Goal: Transaction & Acquisition: Register for event/course

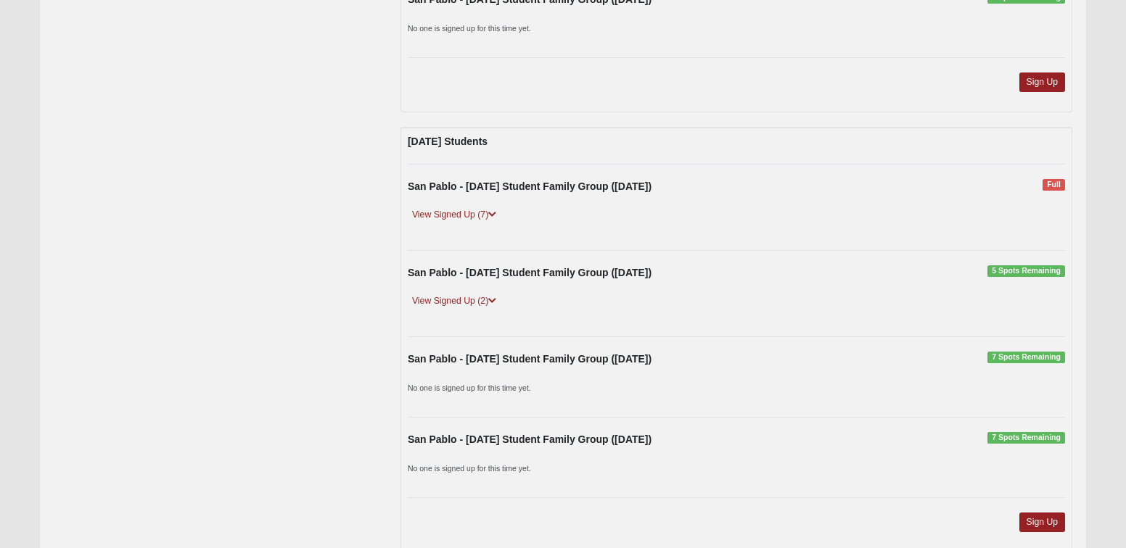
scroll to position [2249, 0]
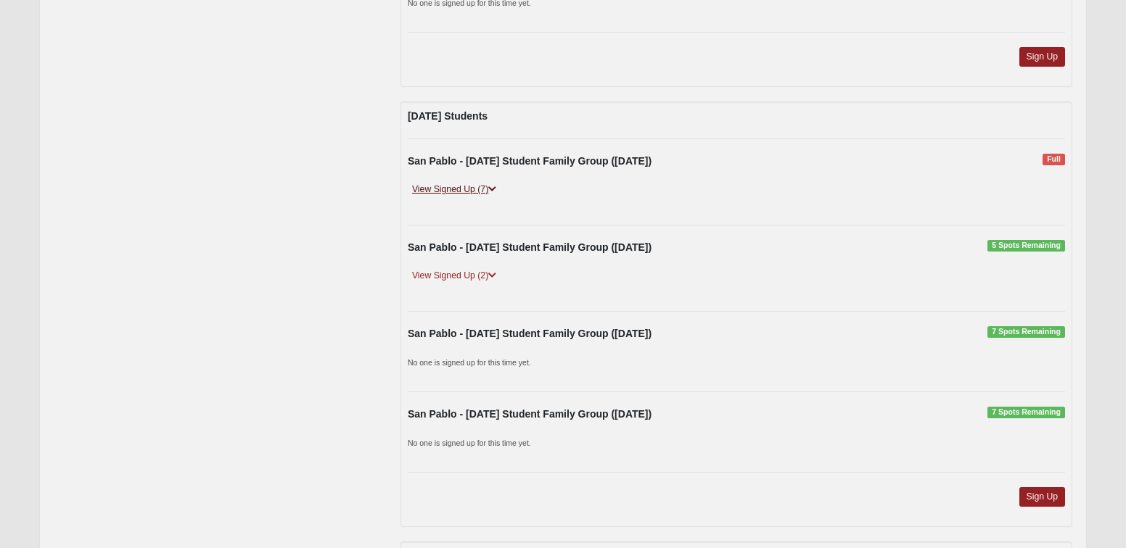
click at [490, 188] on link "View Signed Up (7)" at bounding box center [454, 189] width 93 height 15
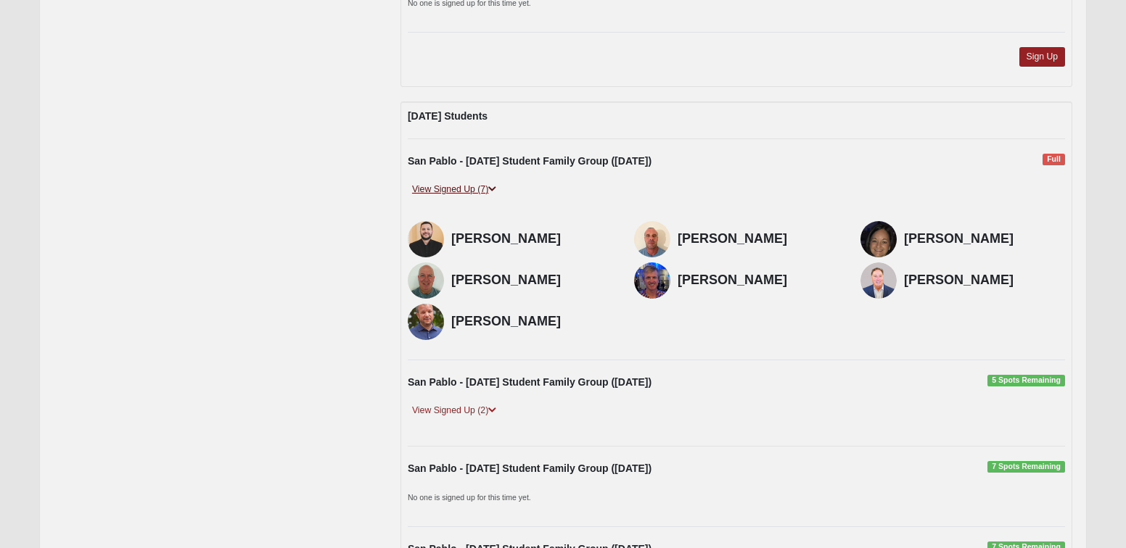
click at [490, 188] on link "View Signed Up (7)" at bounding box center [454, 189] width 93 height 15
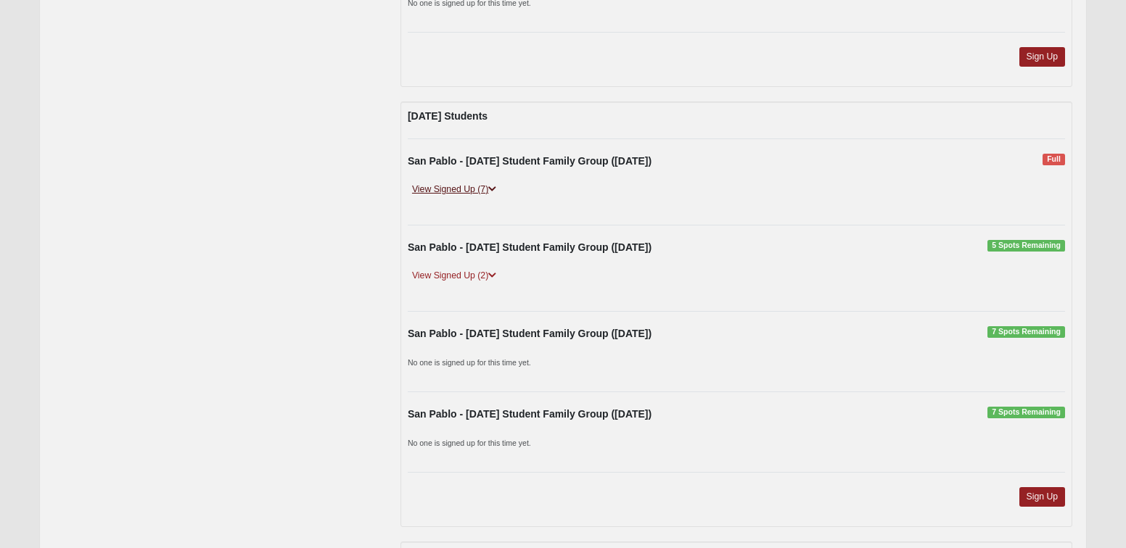
click at [489, 189] on link "View Signed Up (7)" at bounding box center [454, 189] width 93 height 15
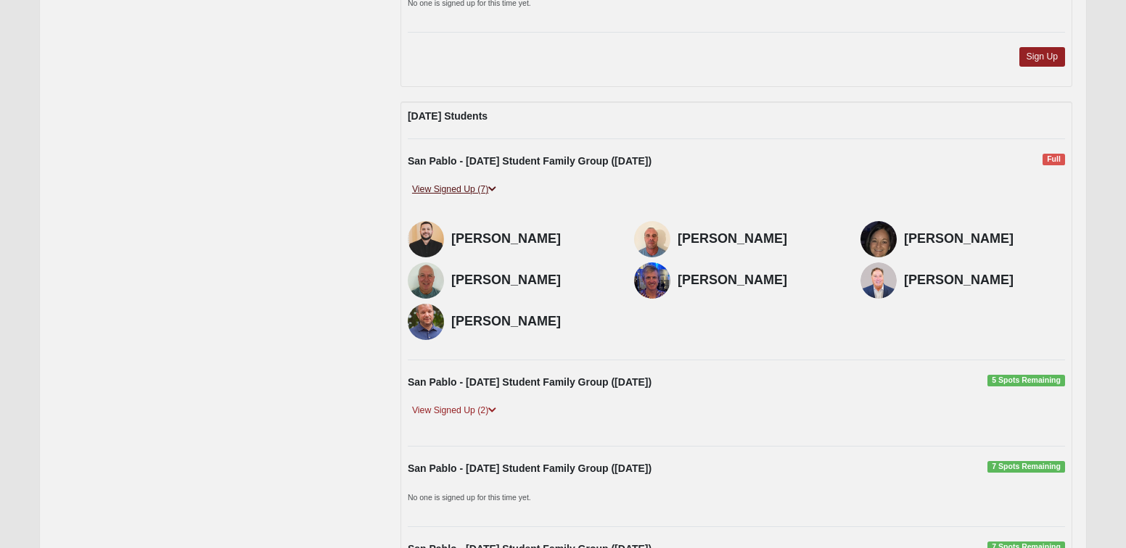
click at [489, 189] on link "View Signed Up (7)" at bounding box center [454, 189] width 93 height 15
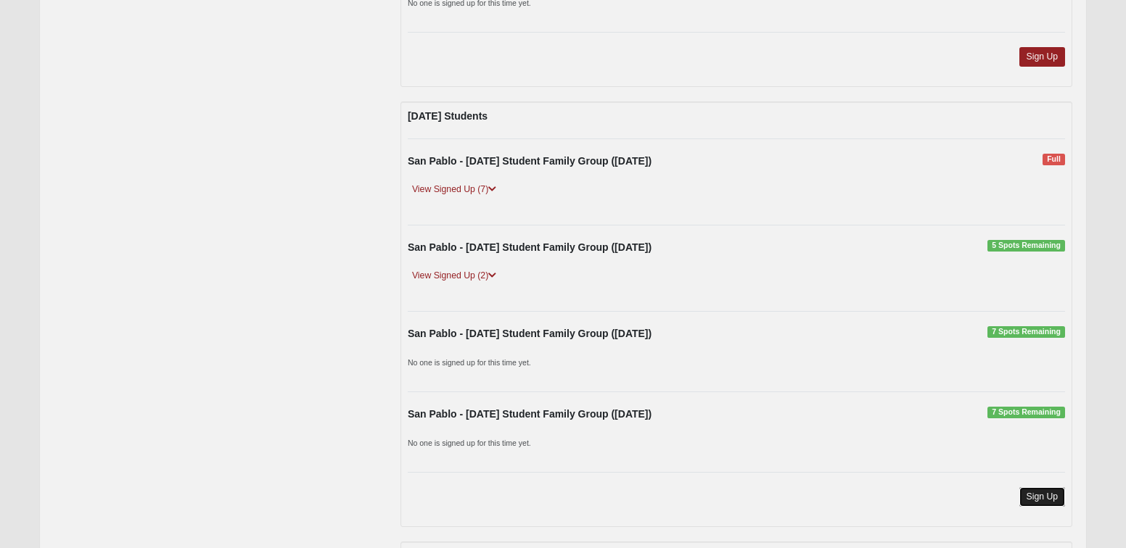
click at [1042, 498] on link "Sign Up" at bounding box center [1042, 497] width 46 height 20
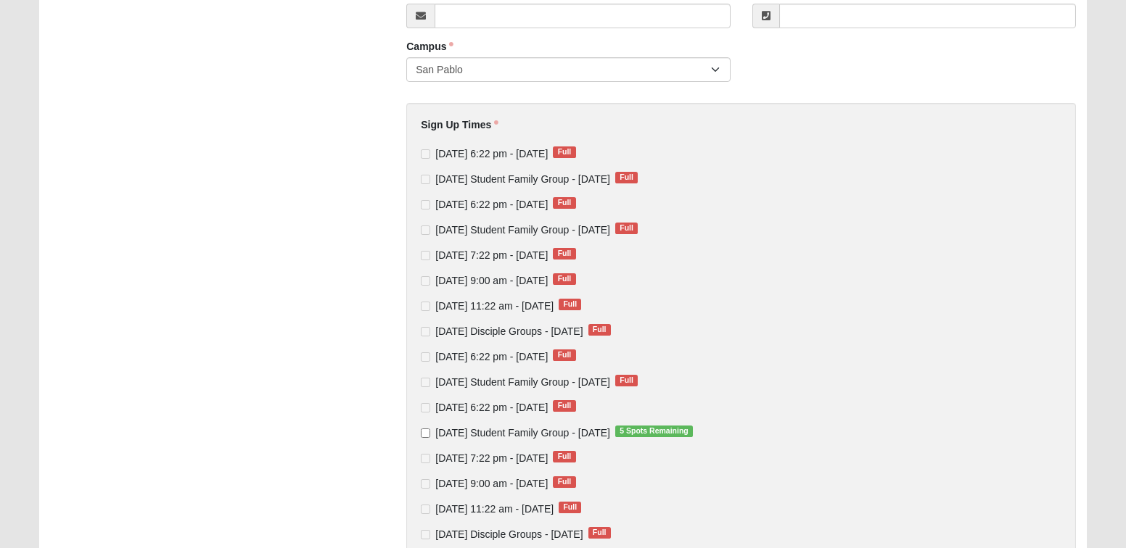
scroll to position [290, 0]
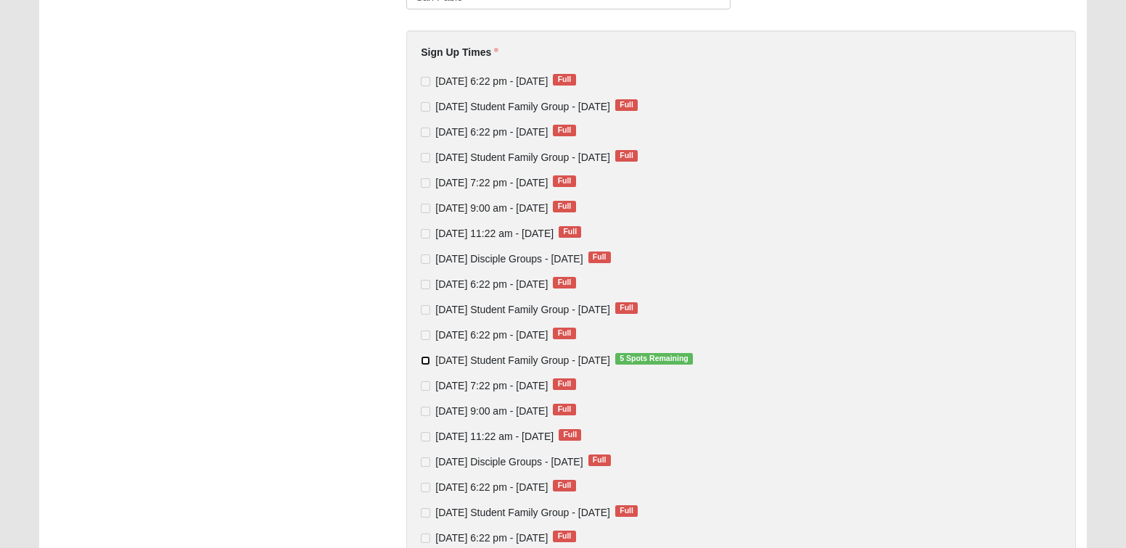
click at [426, 362] on input "[DATE] Student Family Group - [DATE] 5 Spots Remaining" at bounding box center [425, 360] width 9 height 9
checkbox input "true"
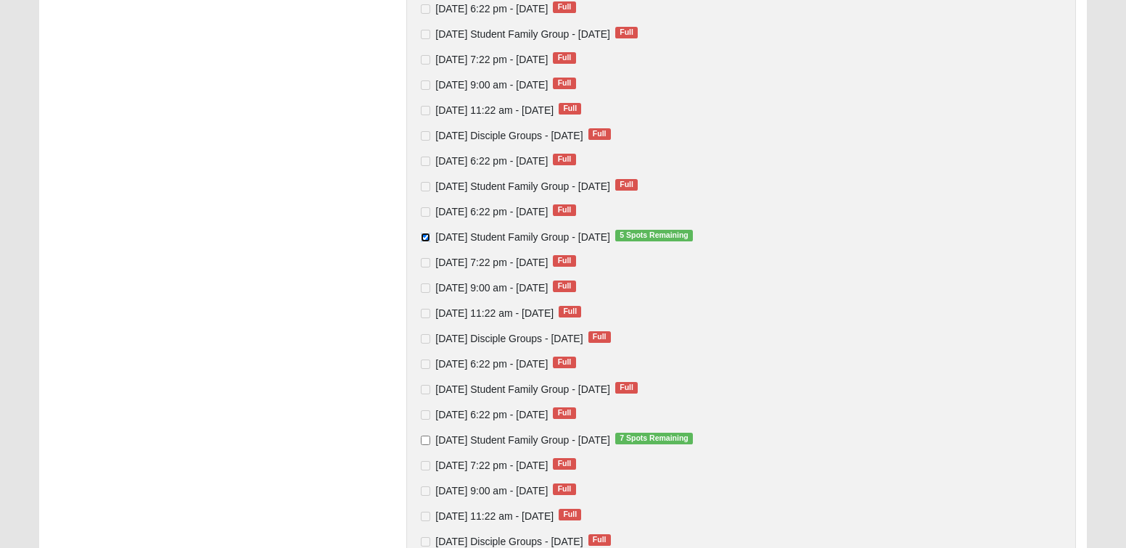
scroll to position [435, 0]
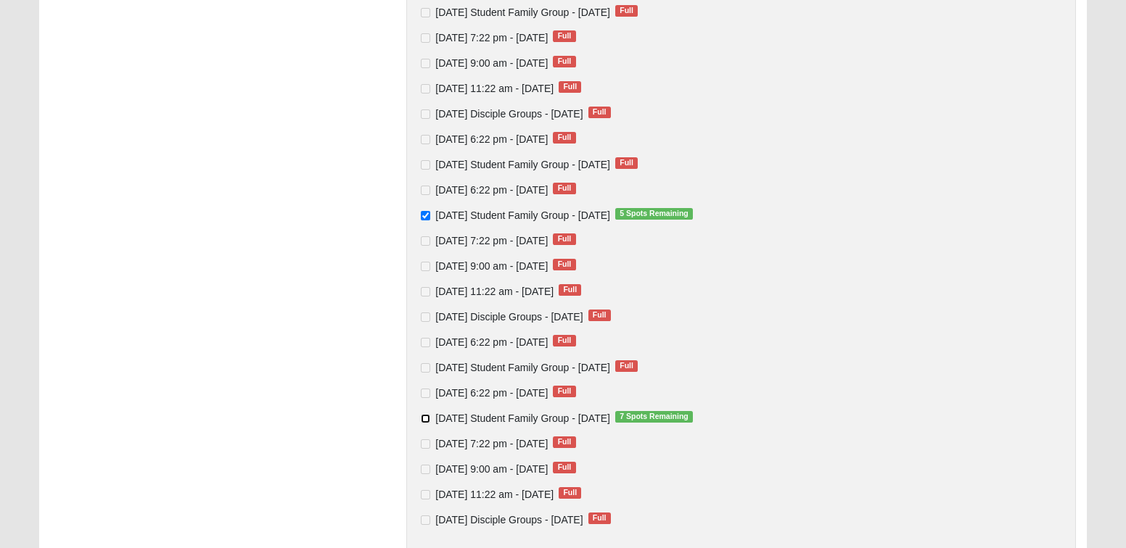
click at [426, 421] on input "[DATE] Student Family Group - [DATE] 7 Spots Remaining" at bounding box center [425, 418] width 9 height 9
checkbox input "true"
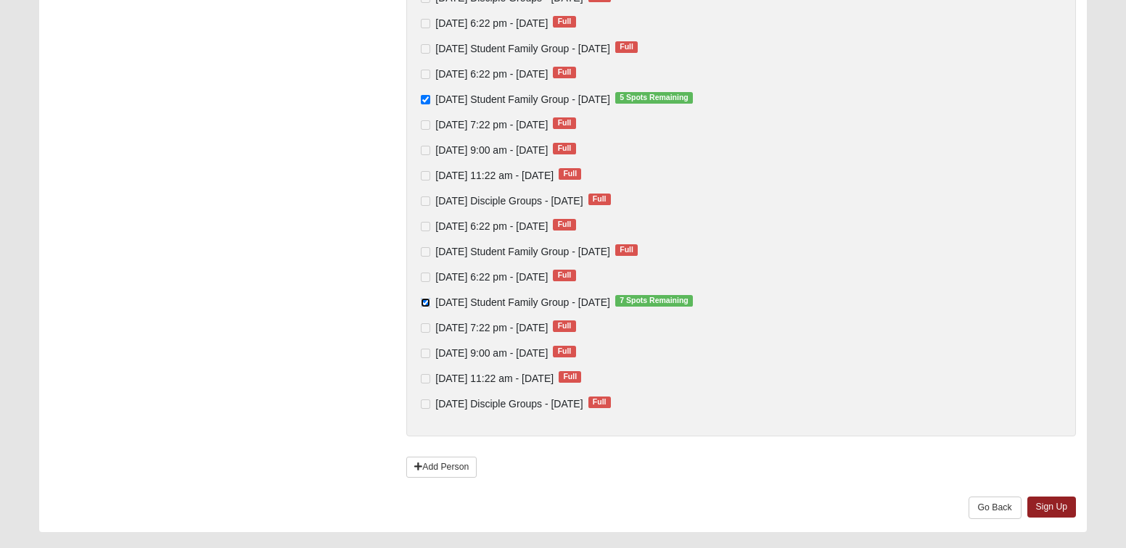
scroll to position [588, 0]
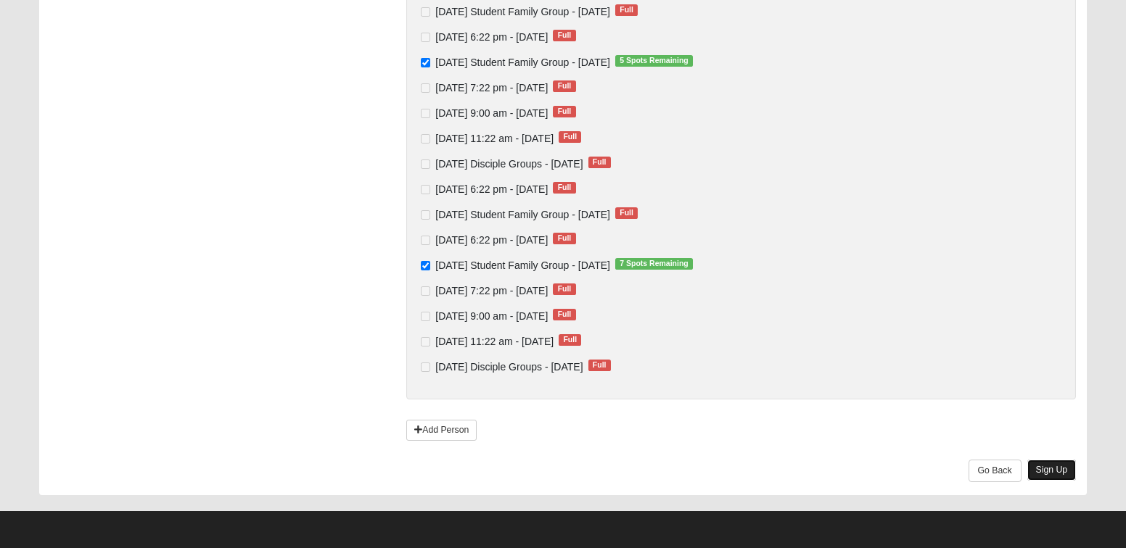
click at [1043, 466] on link "Sign Up" at bounding box center [1051, 470] width 49 height 21
click at [1045, 467] on link "Sign Up" at bounding box center [1051, 470] width 49 height 21
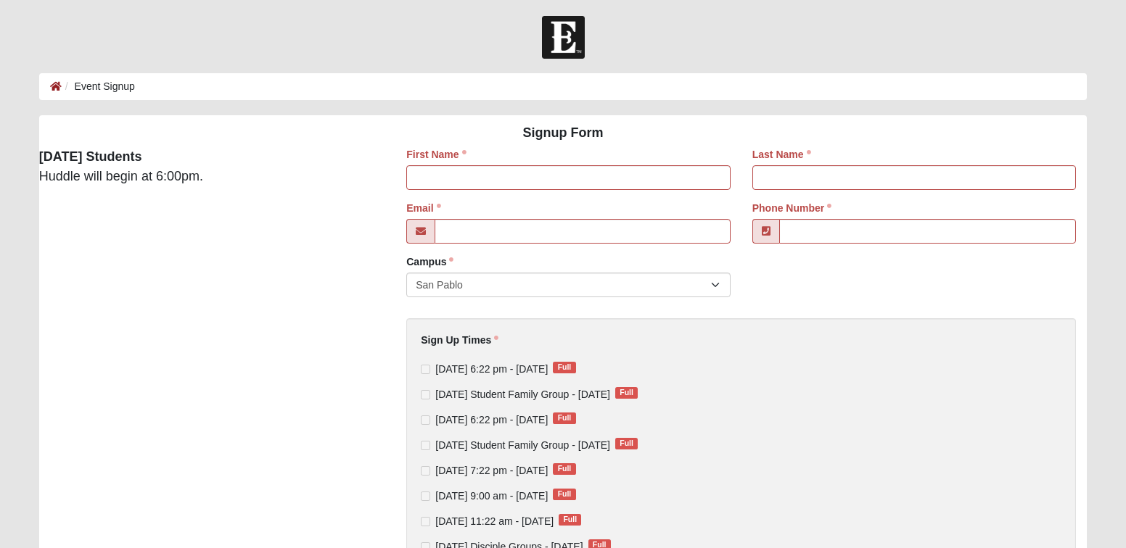
scroll to position [0, 0]
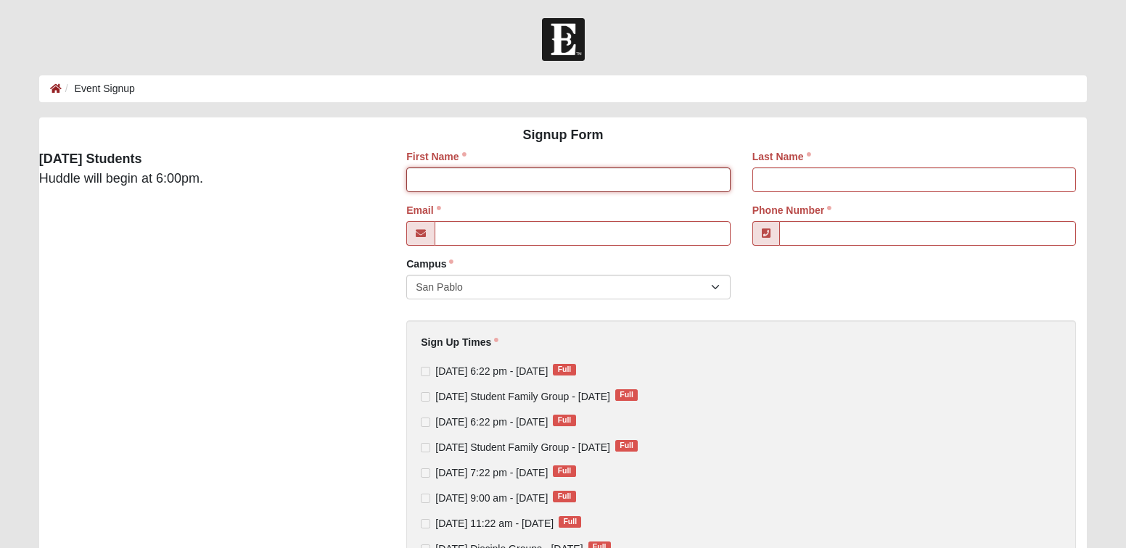
click at [443, 180] on input "First Name" at bounding box center [568, 180] width 324 height 25
type input "Larry"
type input "Mortensen"
type input "lmor10sen@comcast.net"
type input "(904) 742-8922"
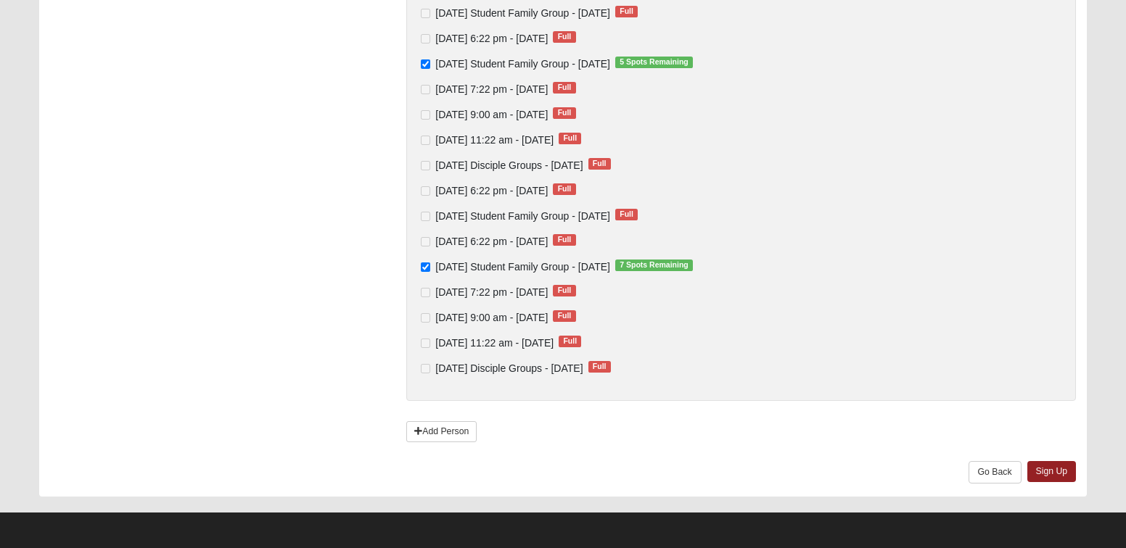
scroll to position [588, 0]
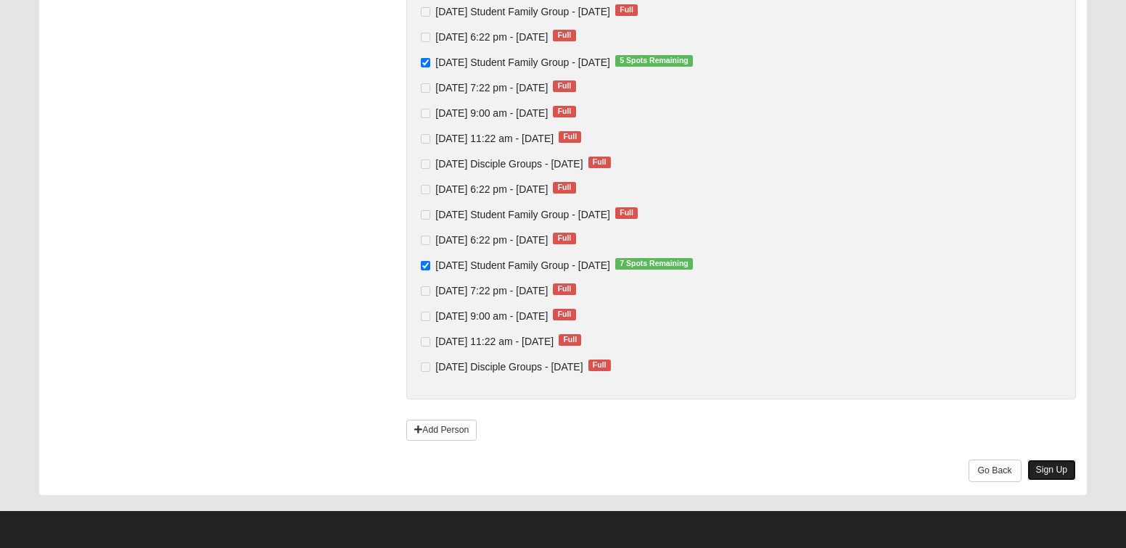
click at [1037, 467] on link "Sign Up" at bounding box center [1051, 470] width 49 height 21
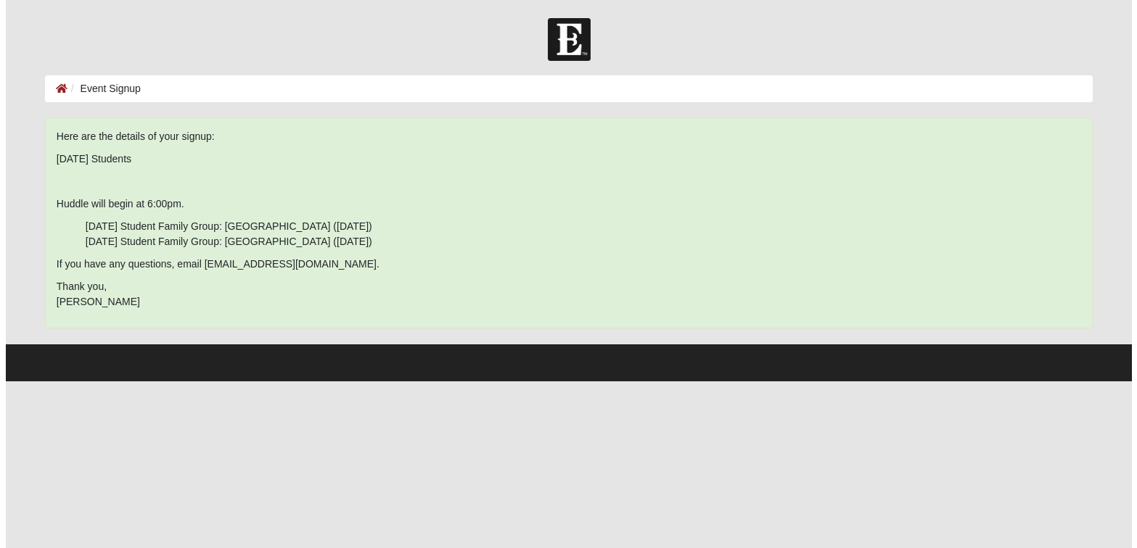
scroll to position [0, 0]
